Goal: Navigation & Orientation: Find specific page/section

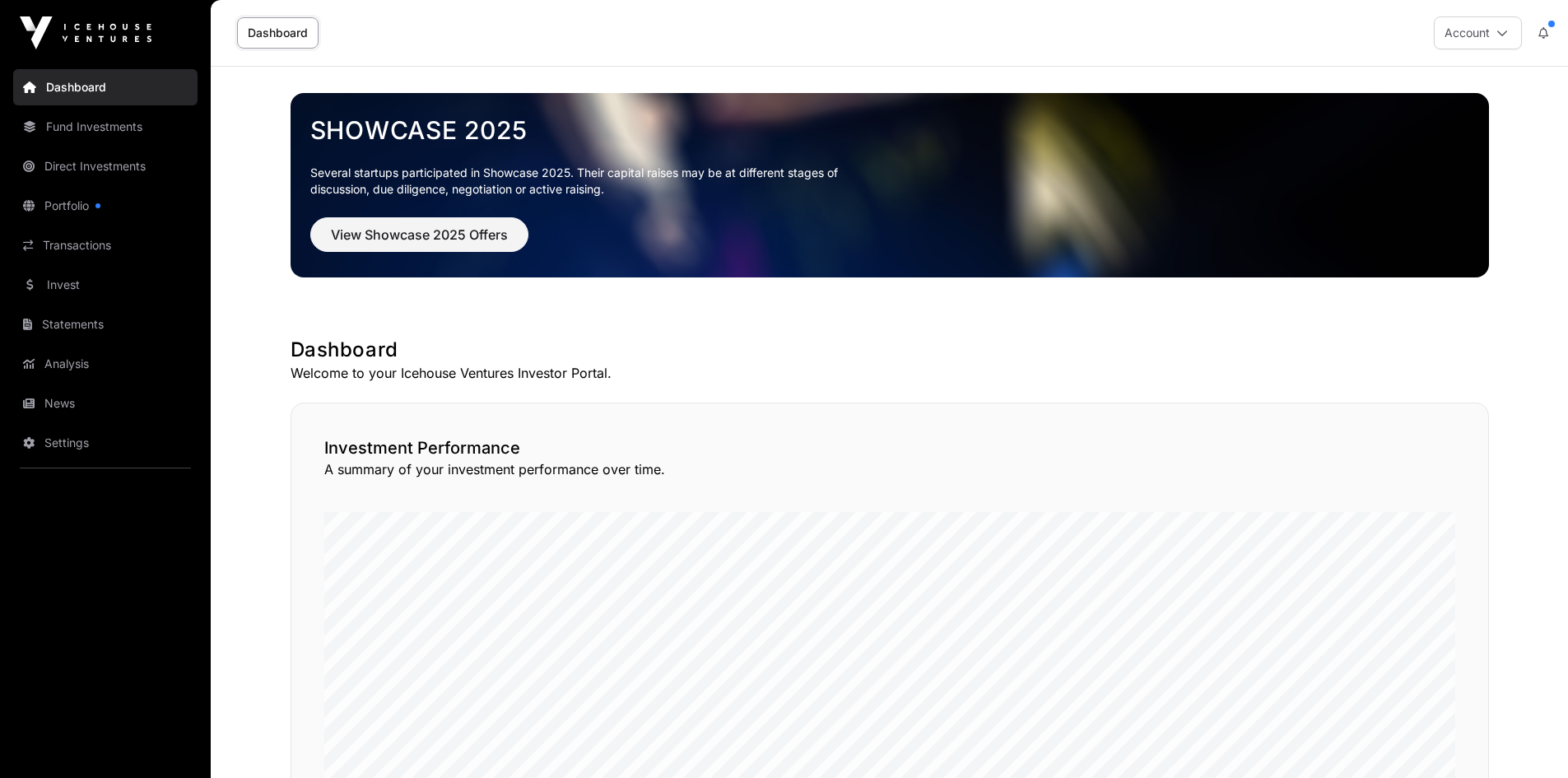
click at [76, 399] on link "News" at bounding box center [105, 403] width 184 height 36
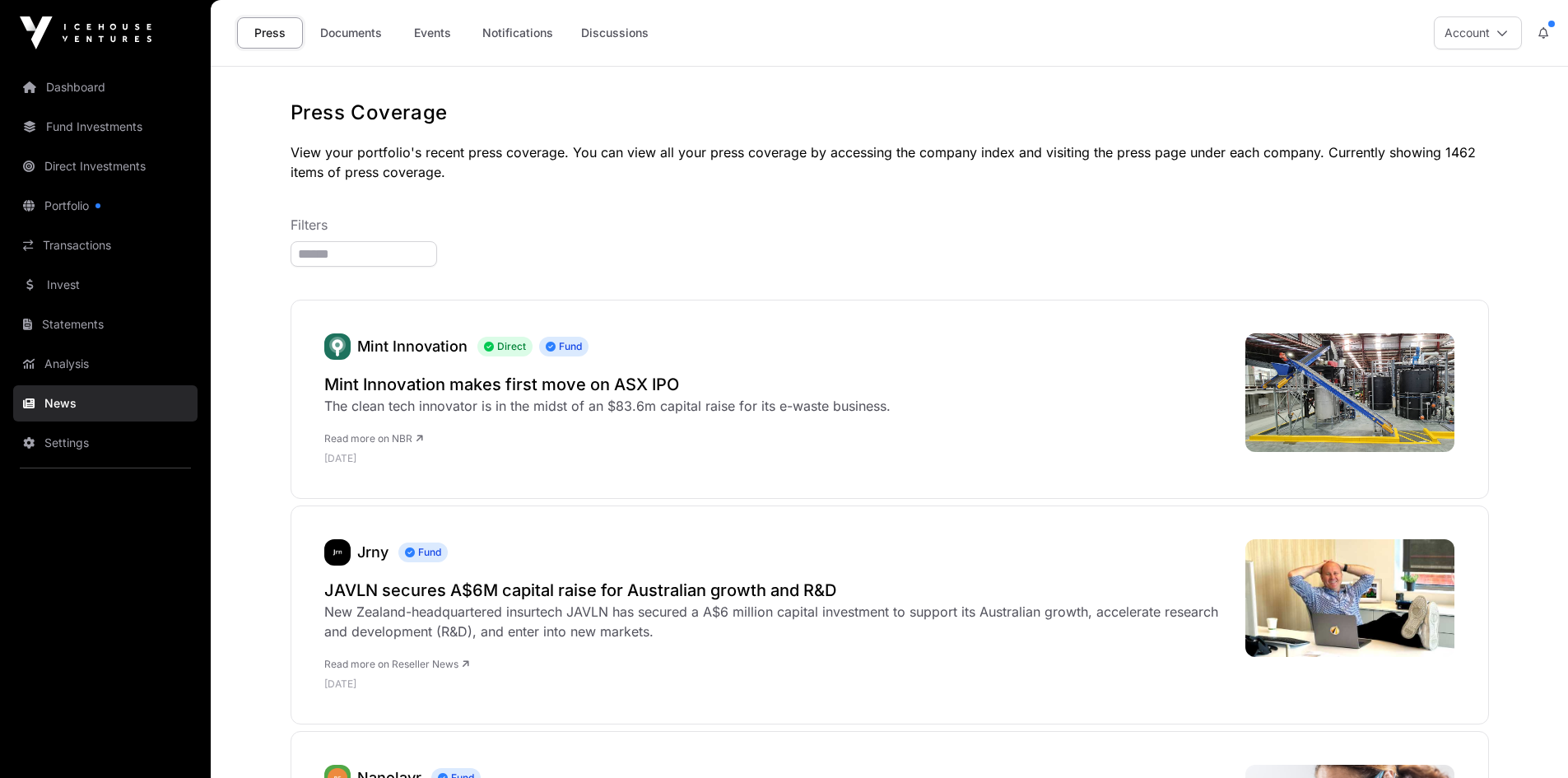
click at [352, 24] on link "Documents" at bounding box center [351, 33] width 83 height 31
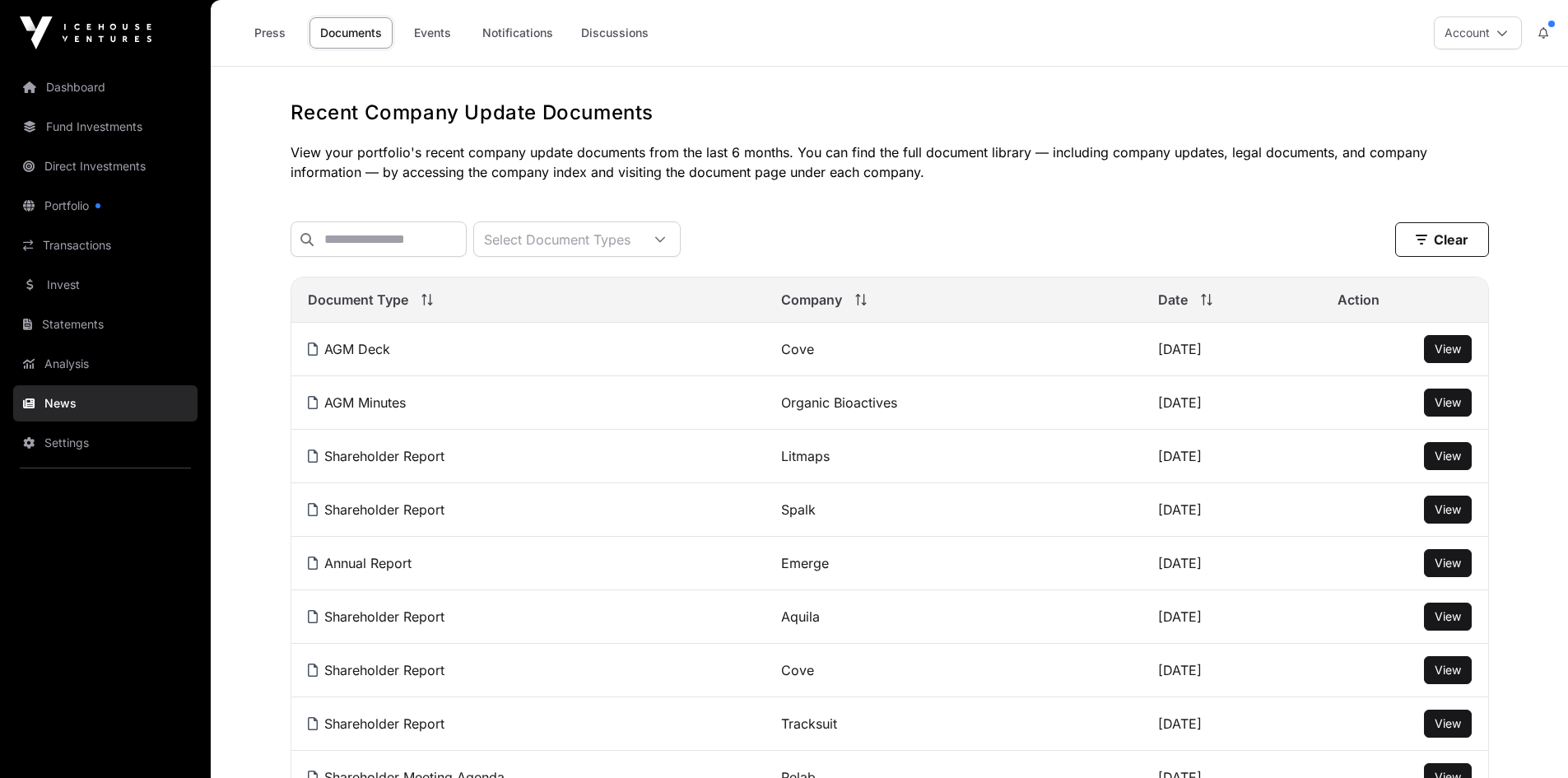
click at [432, 29] on link "Events" at bounding box center [432, 33] width 66 height 31
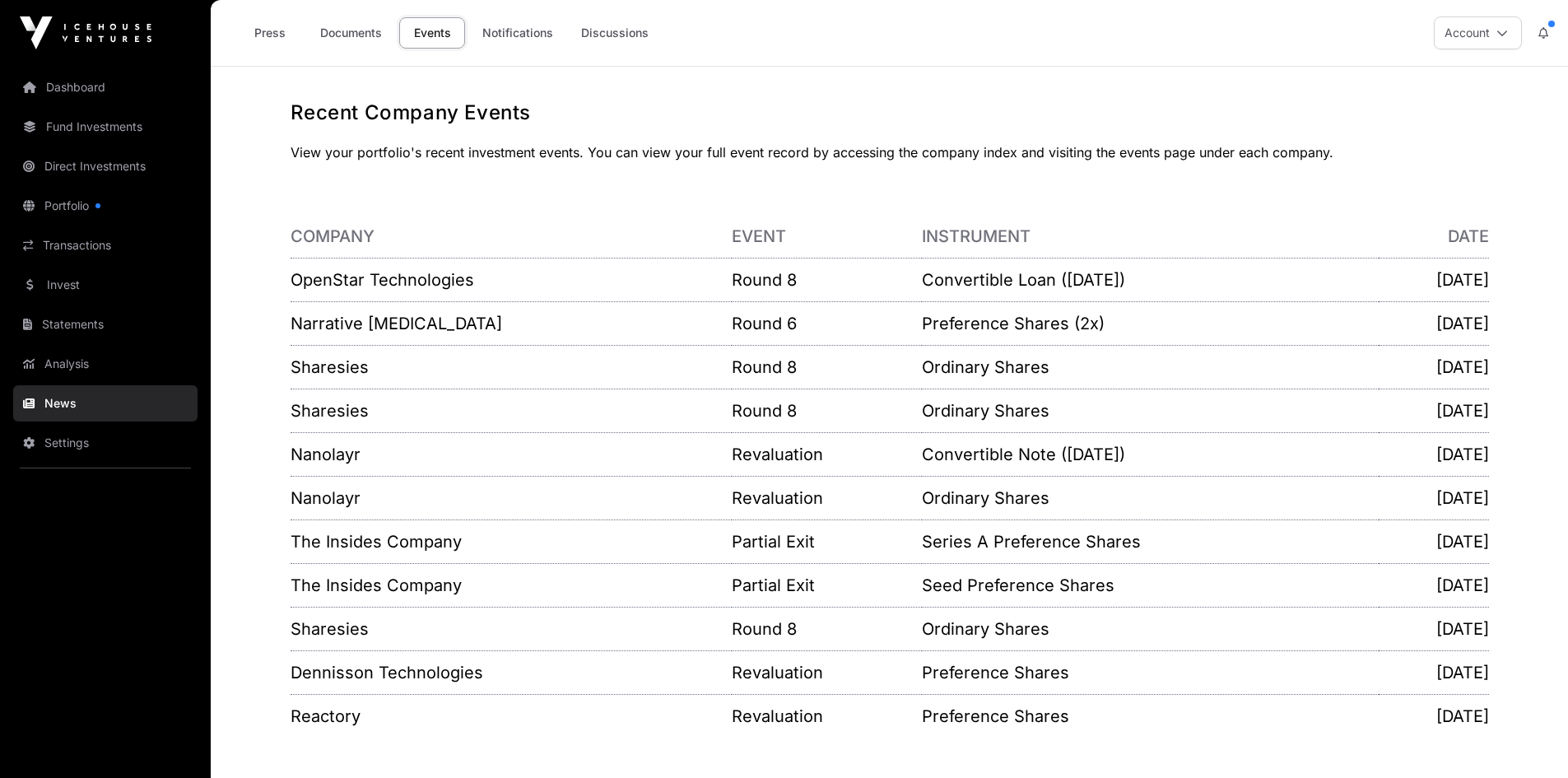
click at [384, 544] on link "The Insides Company" at bounding box center [376, 541] width 171 height 20
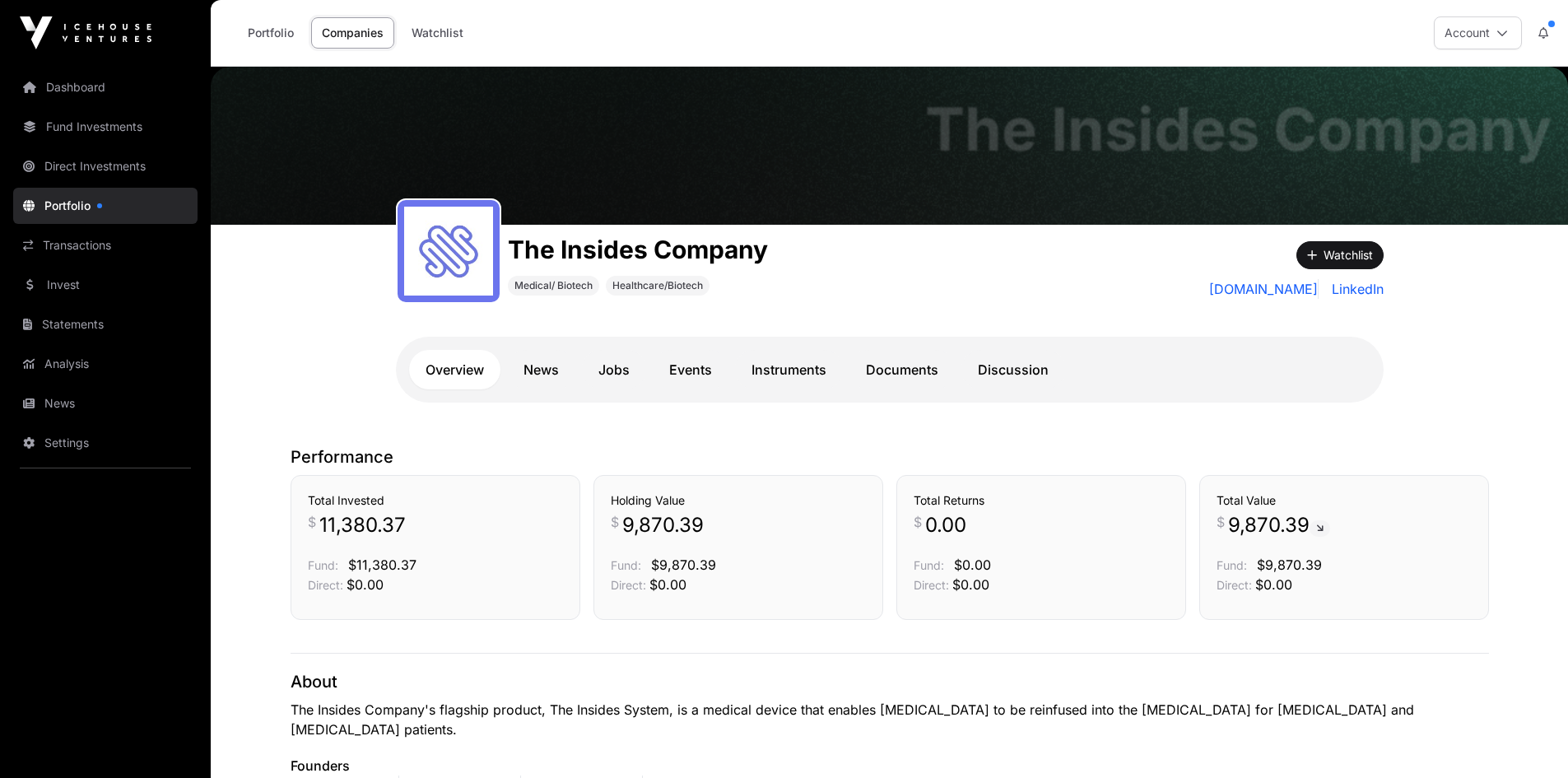
click at [680, 365] on link "Events" at bounding box center [690, 370] width 76 height 40
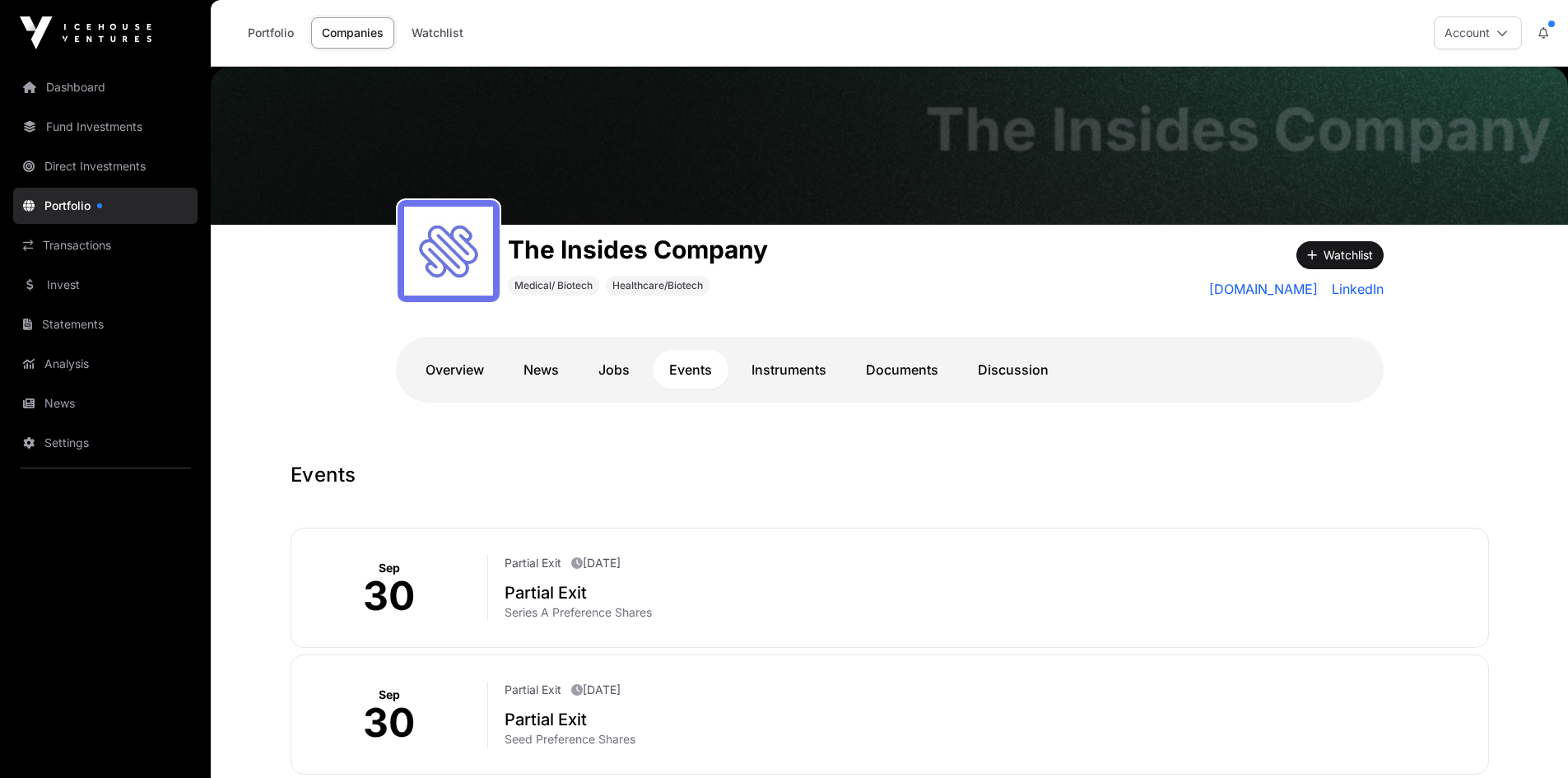
click at [67, 281] on link "Invest" at bounding box center [105, 285] width 184 height 36
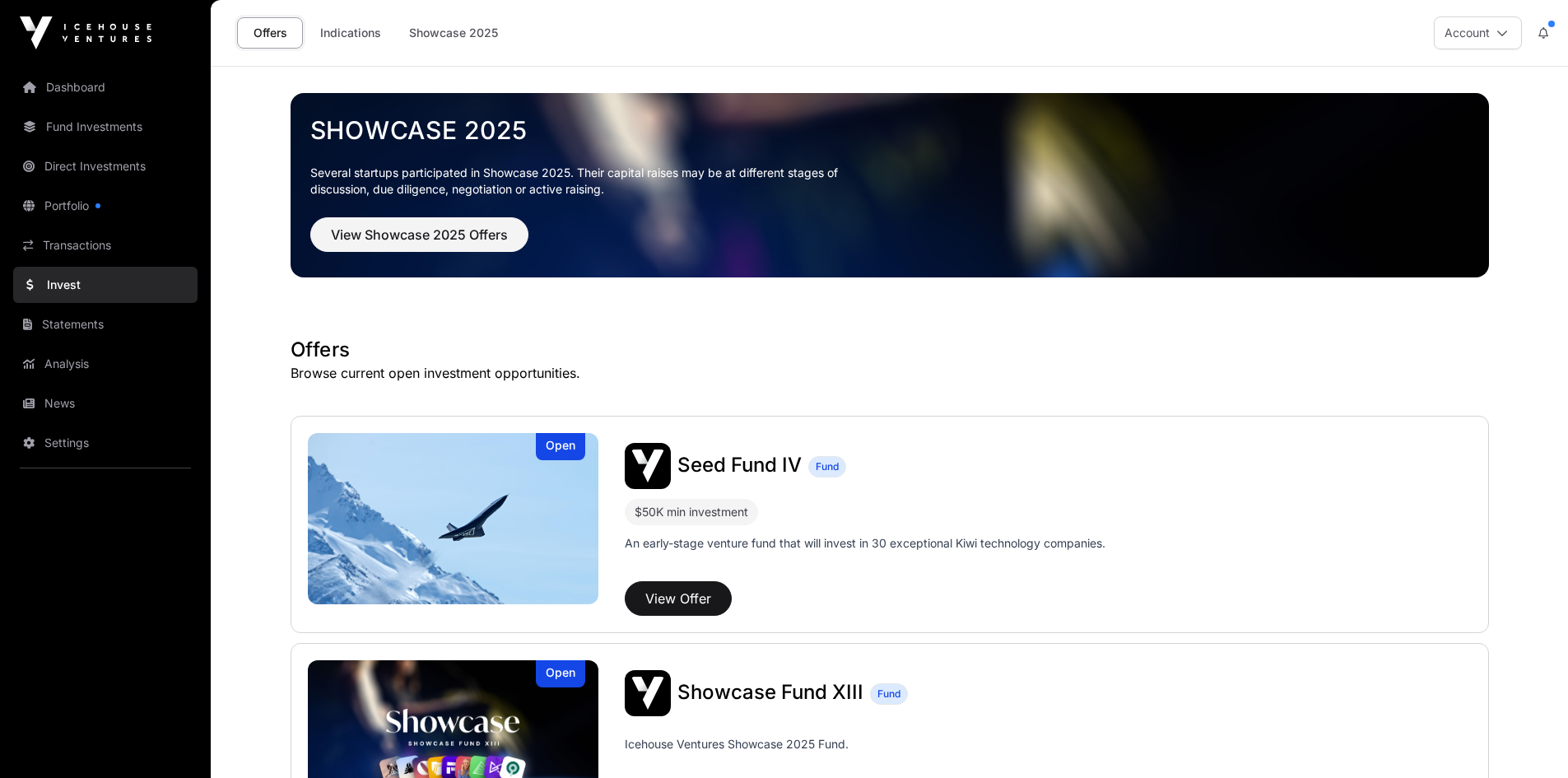
click at [47, 242] on link "Transactions" at bounding box center [105, 245] width 184 height 36
